Goal: Task Accomplishment & Management: Manage account settings

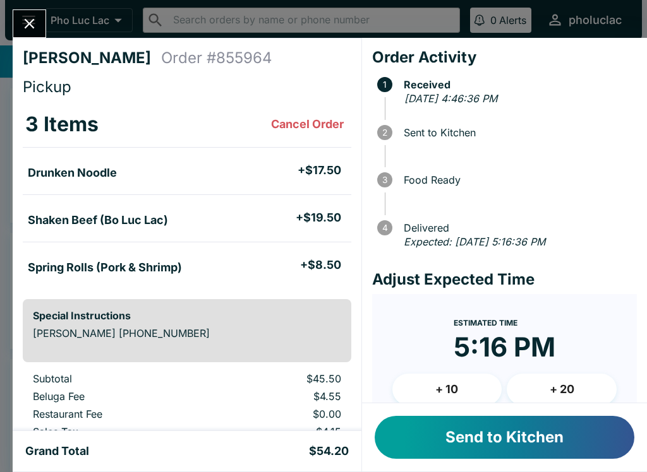
click at [541, 424] on button "Send to Kitchen" at bounding box center [505, 437] width 260 height 43
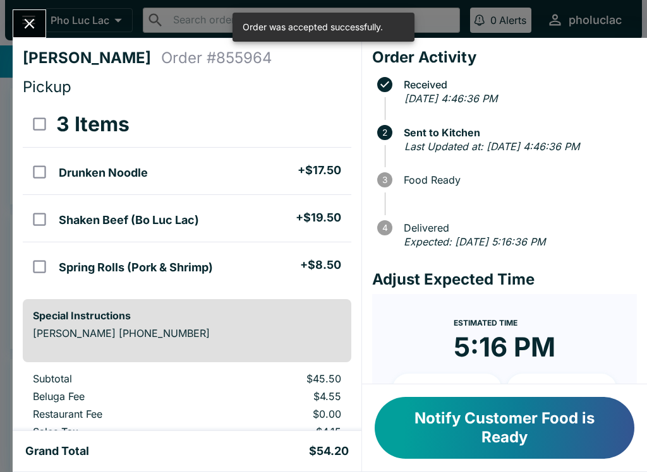
click at [18, 27] on button "Close" at bounding box center [29, 23] width 32 height 27
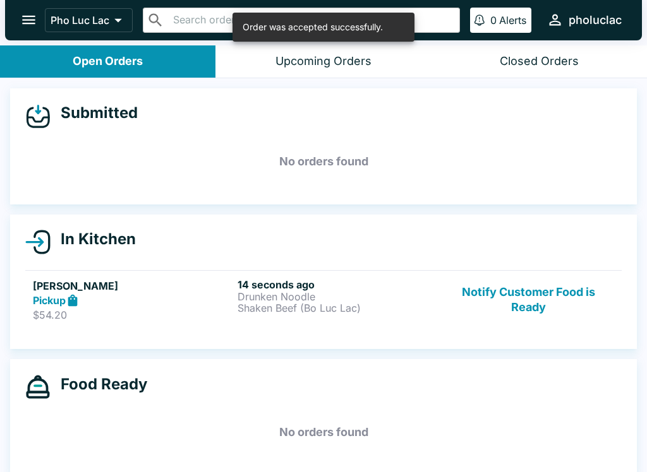
click at [294, 294] on p "Drunken Noodle" at bounding box center [337, 296] width 200 height 11
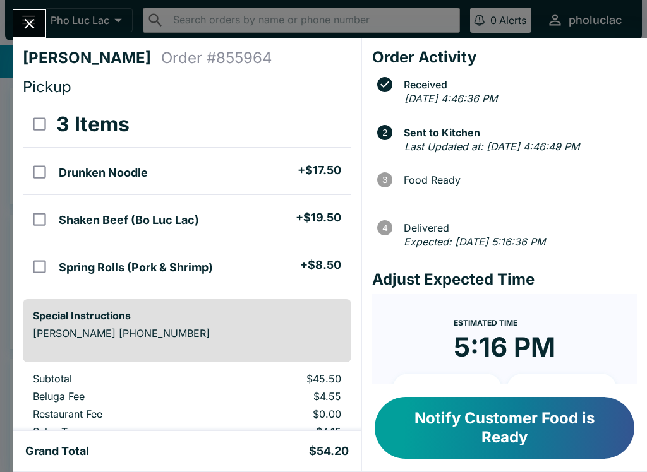
click at [11, 16] on div "[PERSON_NAME] Order # 855964 Pickup 3 Items Drunken Noodle + $17.50 Shaken Beef…" at bounding box center [323, 236] width 647 height 472
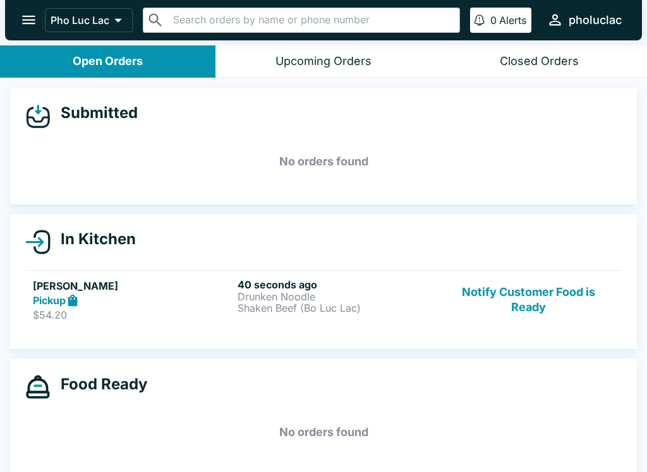
click at [31, 4] on button "open drawer" at bounding box center [29, 20] width 32 height 32
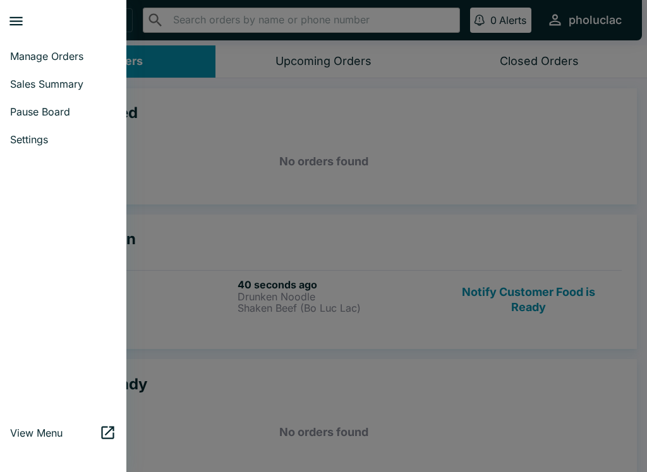
click at [85, 109] on span "Pause Board" at bounding box center [63, 111] width 106 height 13
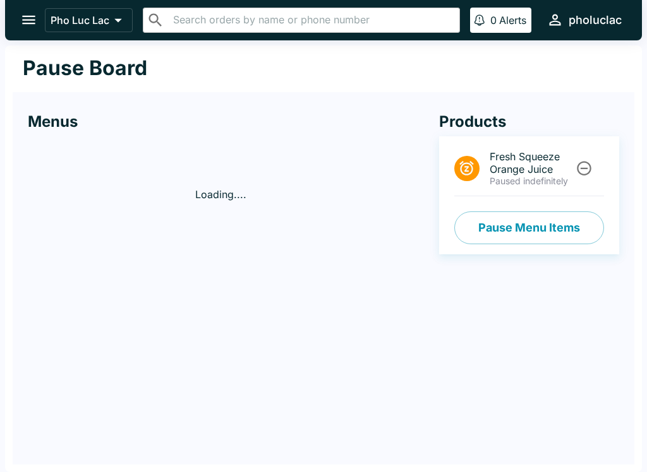
click at [534, 242] on button "Pause Menu Items" at bounding box center [529, 228] width 150 height 33
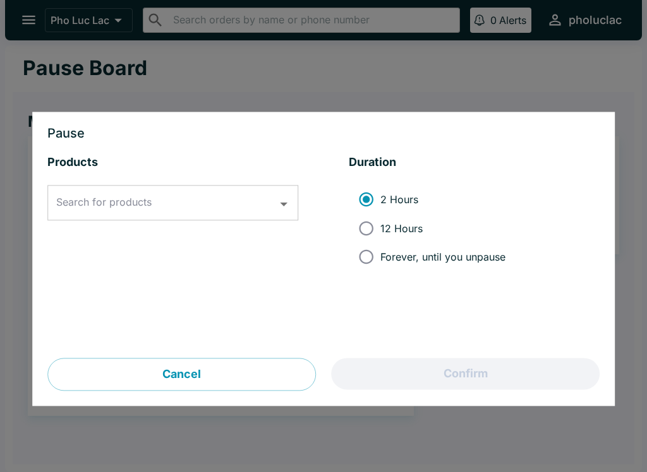
click at [140, 213] on input "Search for products" at bounding box center [163, 203] width 220 height 24
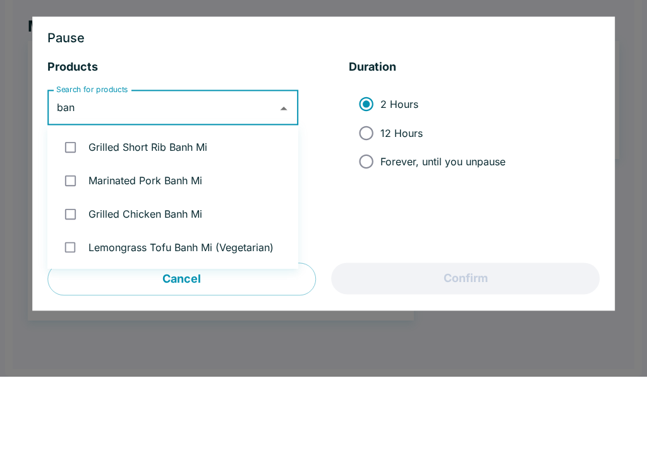
type input "banh"
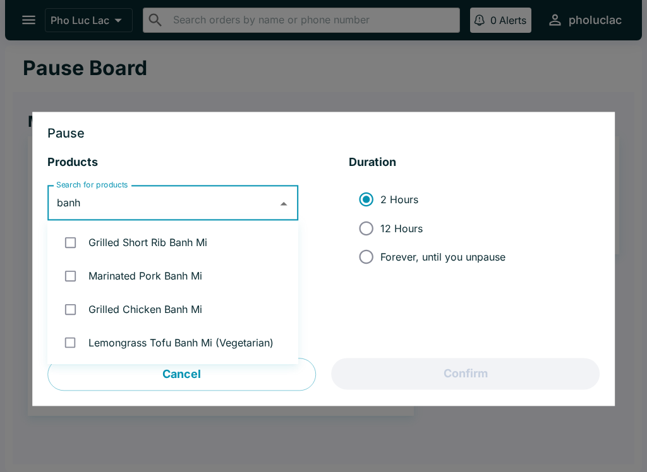
click at [64, 244] on input "checkbox" at bounding box center [70, 243] width 26 height 26
checkbox input "true"
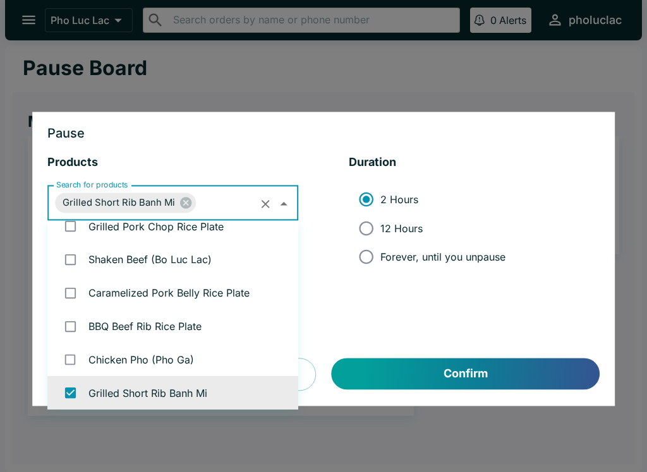
click at [57, 226] on input "checkbox" at bounding box center [70, 226] width 26 height 26
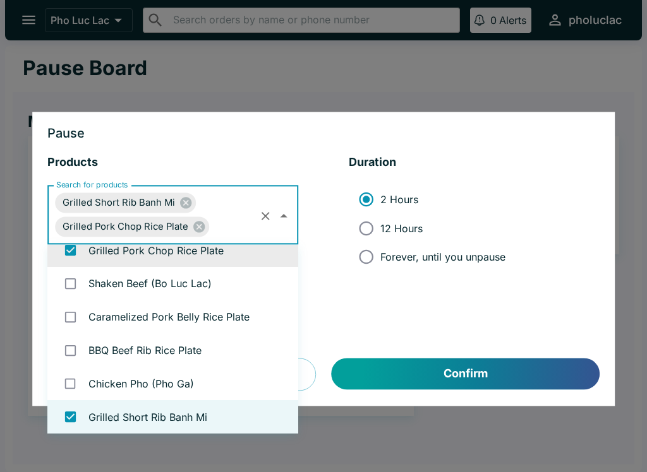
click at [197, 232] on icon at bounding box center [198, 227] width 11 height 11
checkbox input "false"
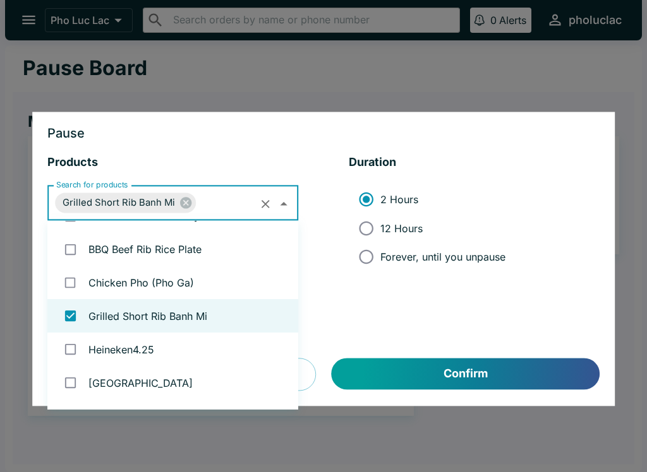
scroll to position [282, 0]
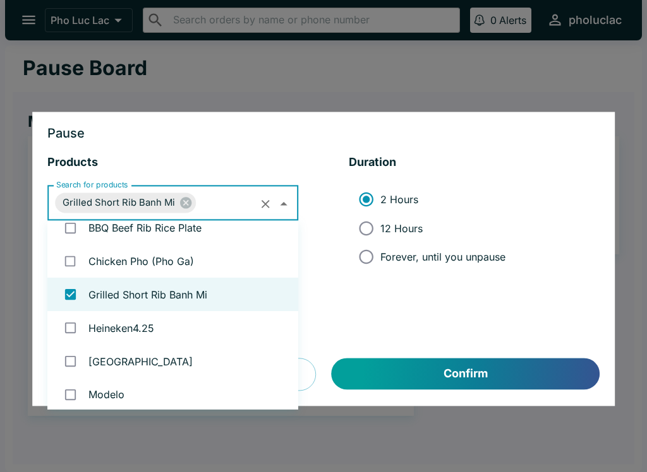
click at [204, 207] on input "Search for products" at bounding box center [227, 203] width 59 height 24
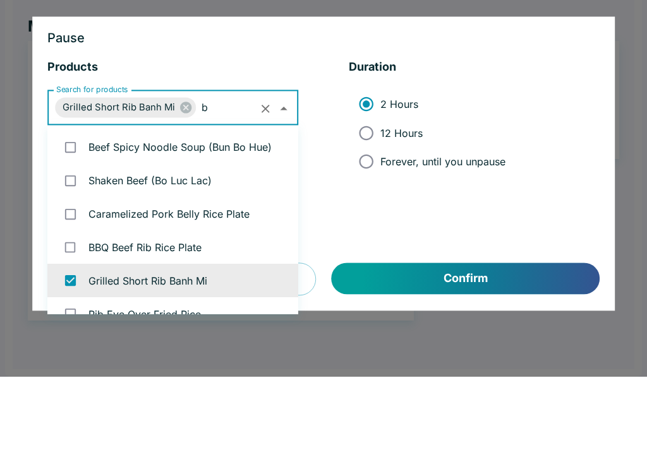
type input "ba"
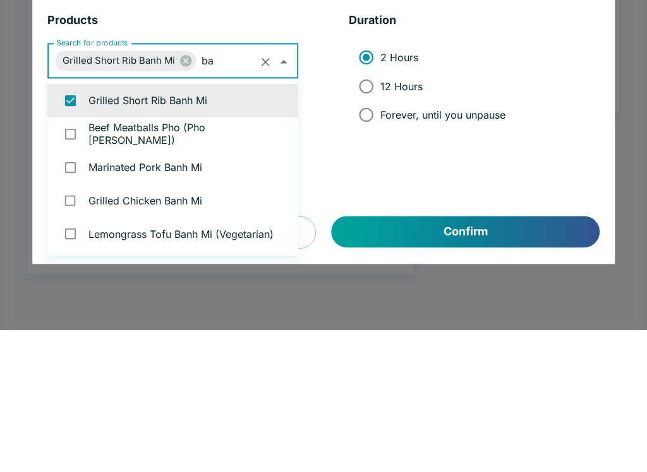
click at [57, 297] on input "checkbox" at bounding box center [70, 310] width 26 height 26
checkbox input "true"
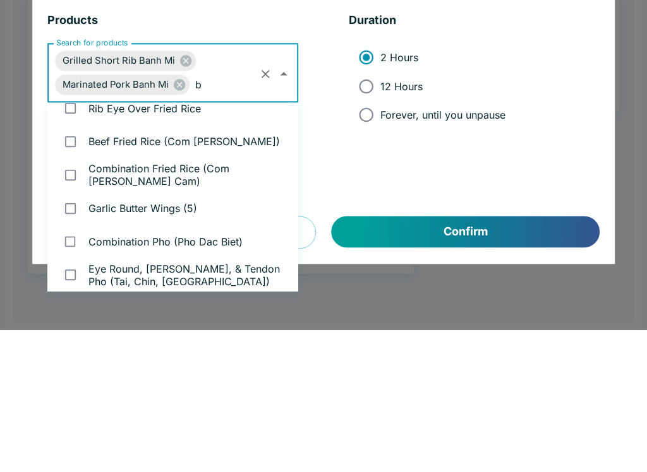
scroll to position [138, 0]
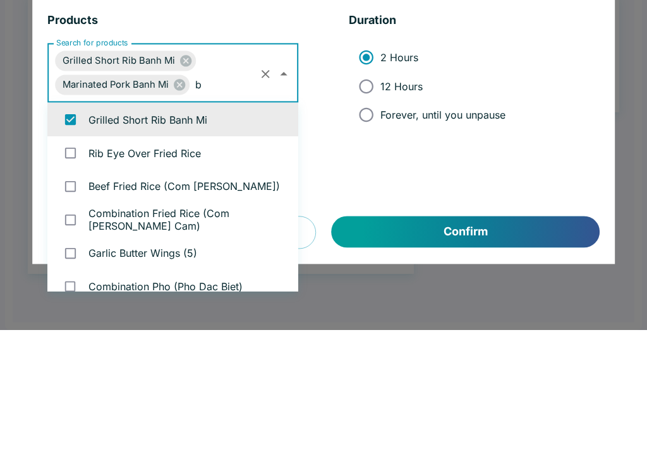
type input "ba"
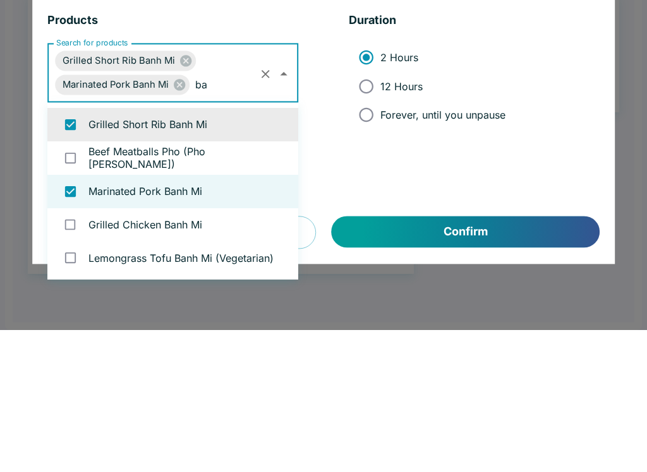
scroll to position [0, 0]
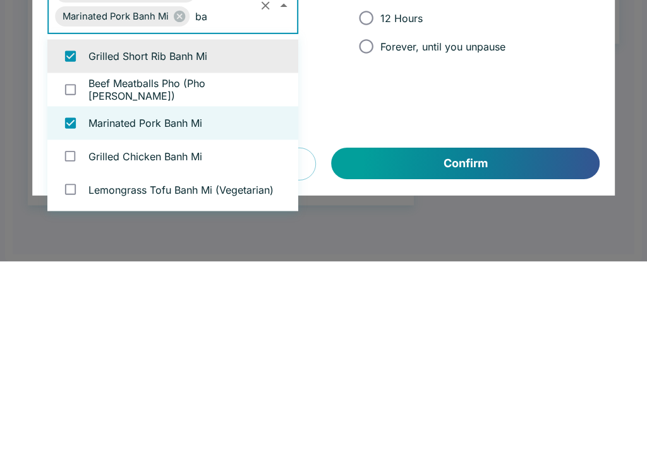
click at [63, 354] on input "checkbox" at bounding box center [70, 367] width 26 height 26
checkbox input "true"
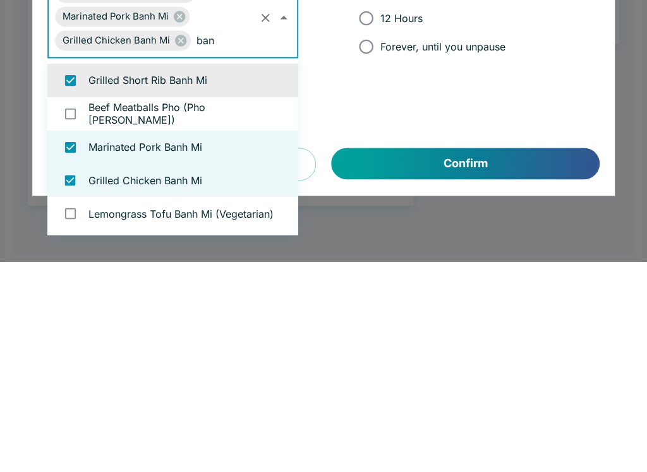
type input "banh"
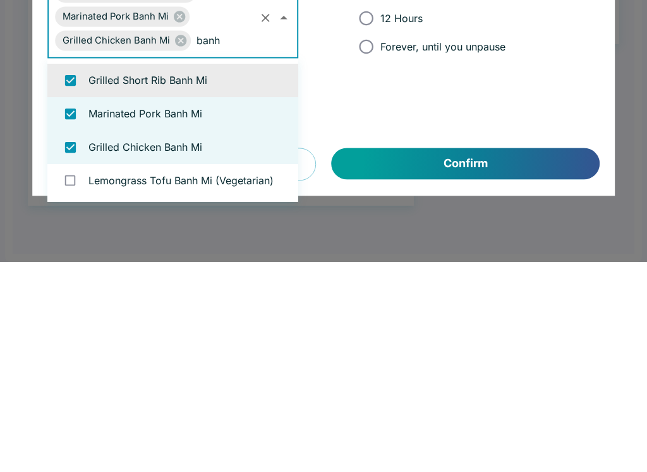
click at [74, 378] on input "checkbox" at bounding box center [70, 391] width 26 height 26
checkbox input "true"
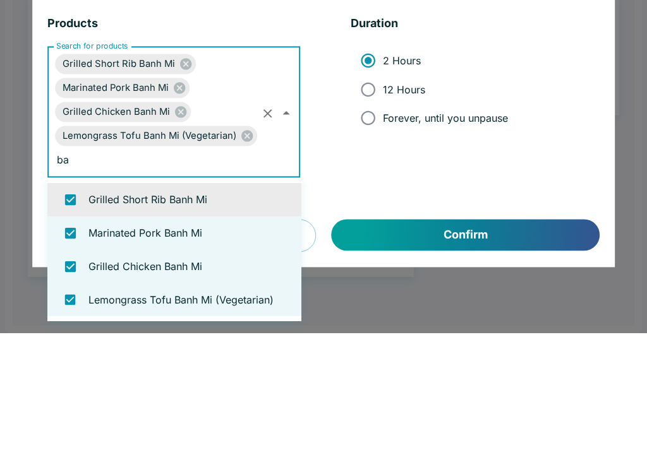
type input "b"
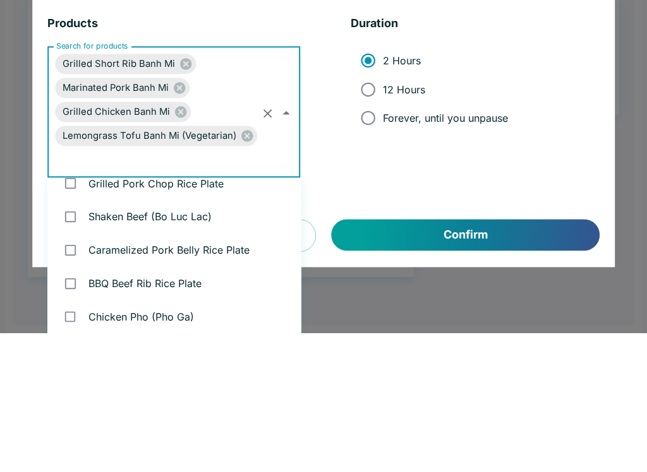
scroll to position [33, 0]
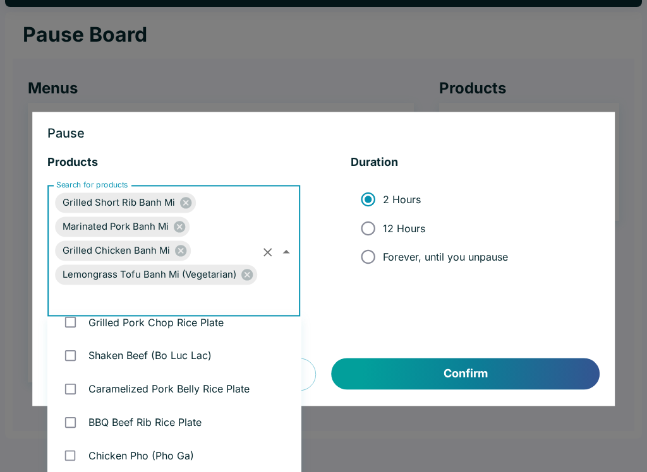
click at [363, 261] on div "2 Hours 12 Hours Forever, until you unpause" at bounding box center [439, 229] width 157 height 86
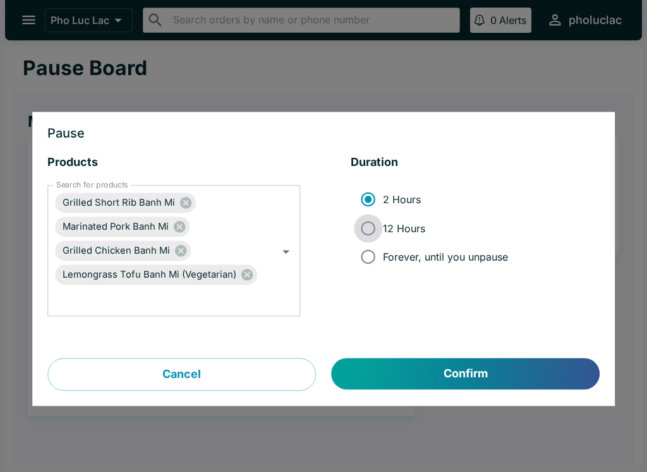
scroll to position [0, 0]
click at [438, 377] on button "Confirm" at bounding box center [466, 375] width 268 height 32
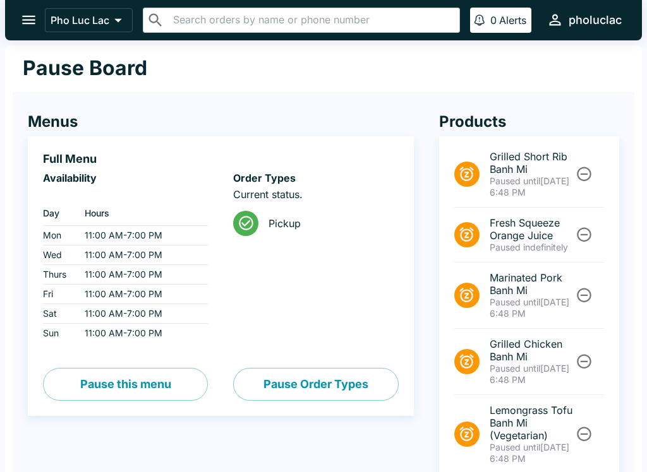
click at [21, 16] on icon "open drawer" at bounding box center [28, 19] width 17 height 17
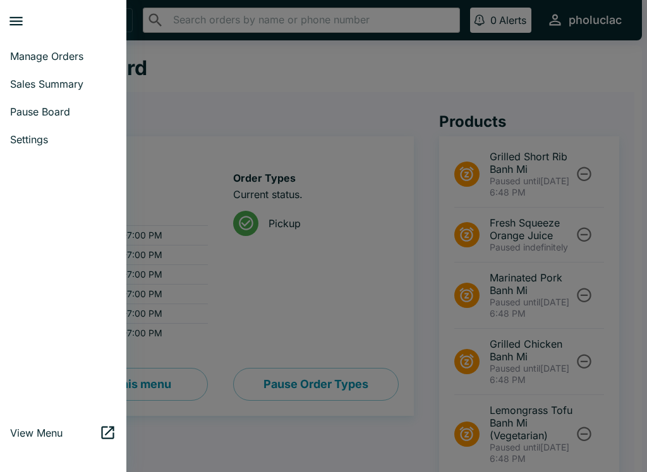
click at [71, 56] on span "Manage Orders" at bounding box center [63, 56] width 106 height 13
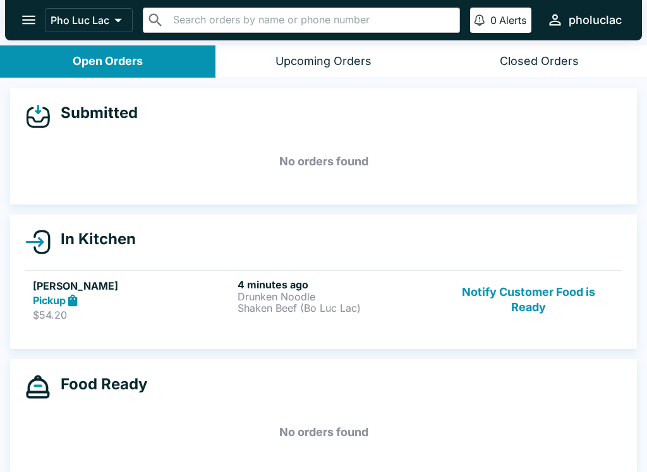
click at [525, 295] on button "Notify Customer Food is Ready" at bounding box center [528, 301] width 171 height 44
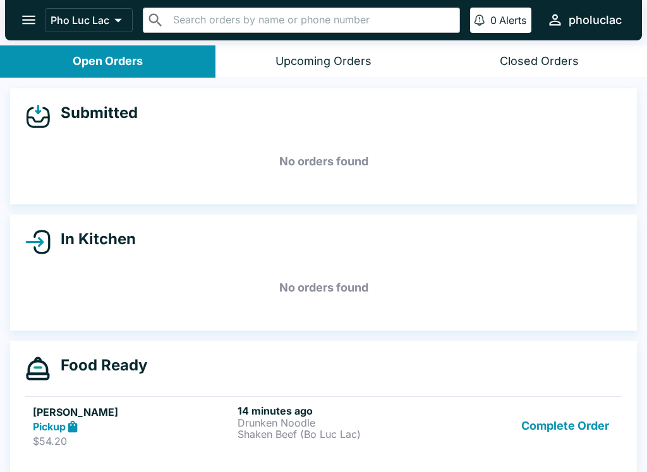
click at [555, 426] on button "Complete Order" at bounding box center [565, 427] width 98 height 44
